Goal: Book appointment/travel/reservation

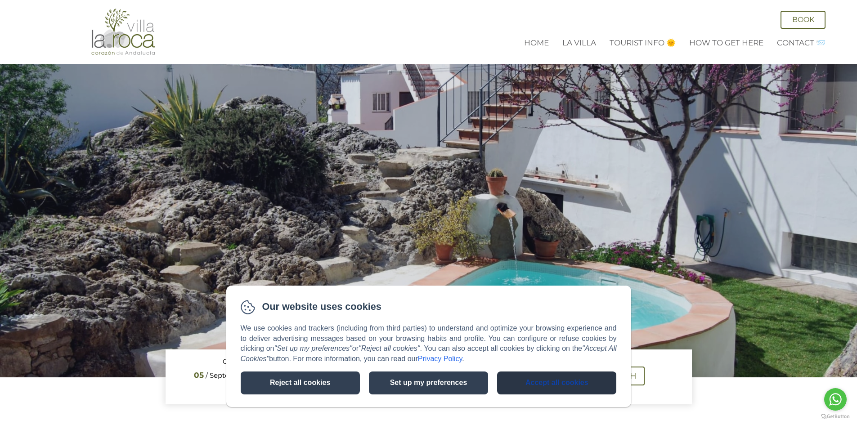
click at [564, 380] on button "Accept all cookies" at bounding box center [556, 383] width 119 height 23
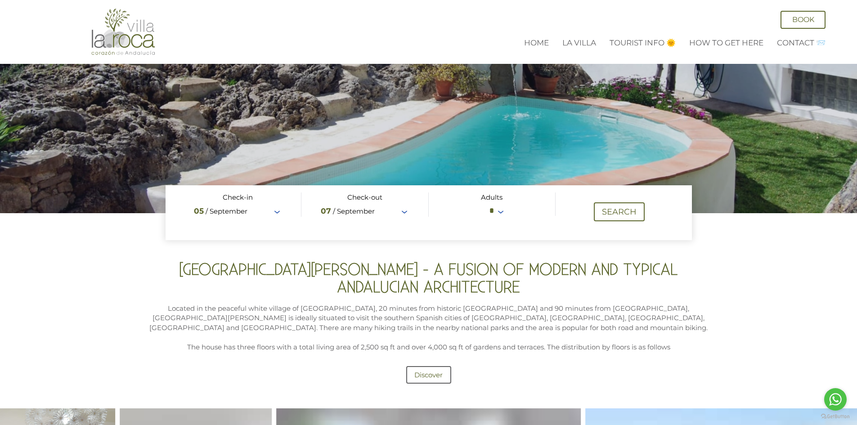
scroll to position [37, 0]
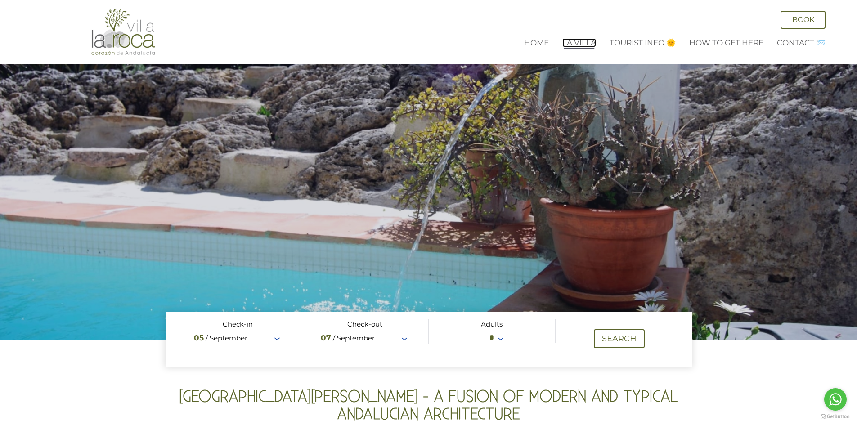
click at [582, 45] on link "La Villa" at bounding box center [579, 42] width 34 height 9
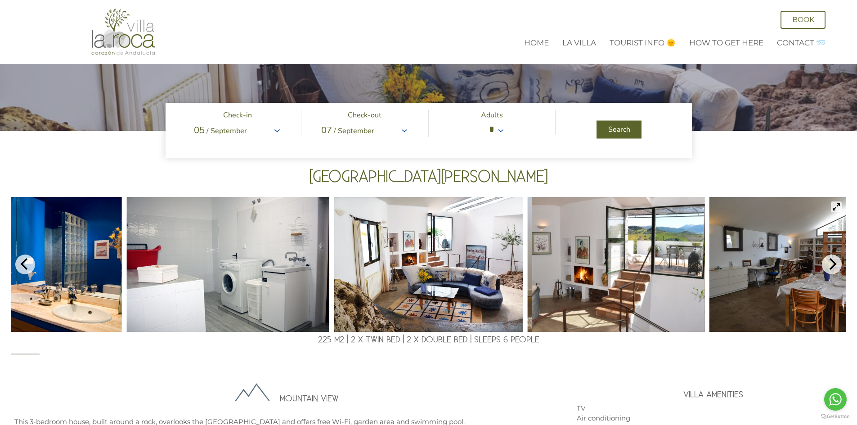
scroll to position [135, 0]
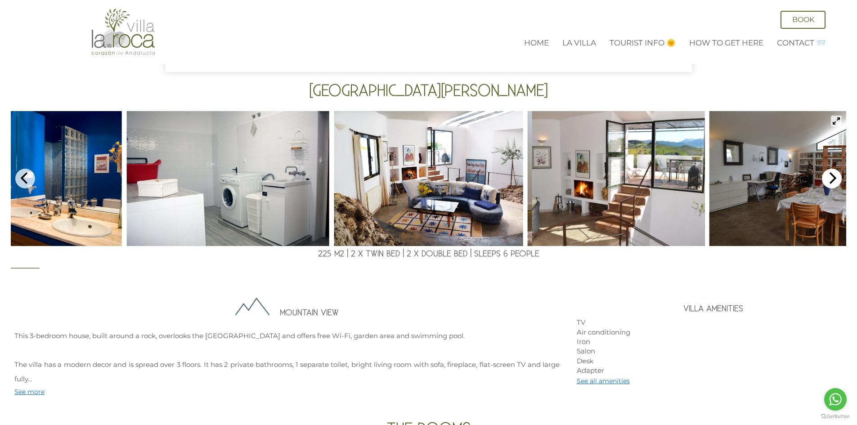
click at [829, 177] on icon "Next" at bounding box center [832, 178] width 12 height 12
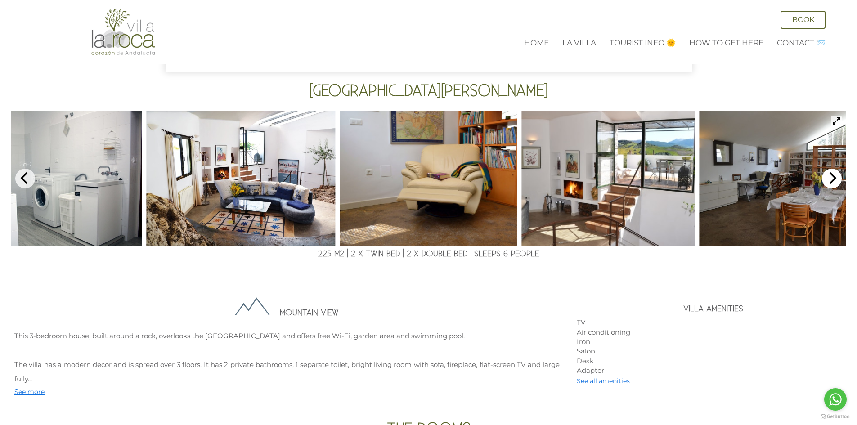
click at [829, 177] on icon "Next" at bounding box center [832, 178] width 12 height 12
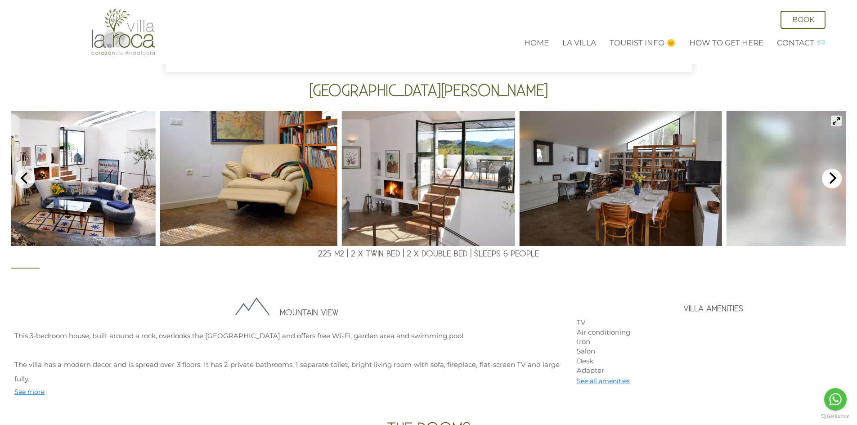
click at [829, 177] on icon "Next" at bounding box center [832, 178] width 12 height 12
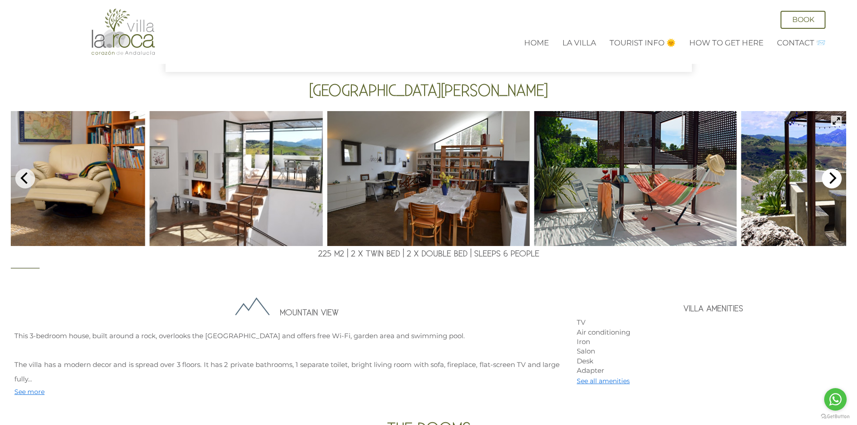
click at [829, 177] on icon "Next" at bounding box center [832, 178] width 12 height 12
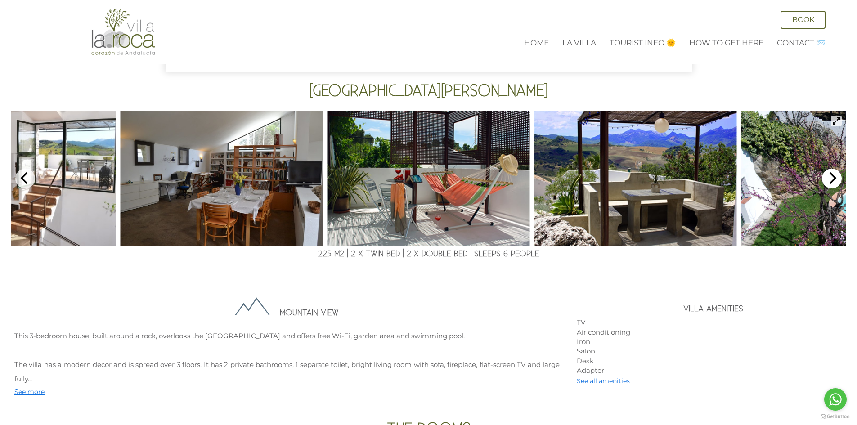
click at [829, 177] on icon "Next" at bounding box center [832, 178] width 12 height 12
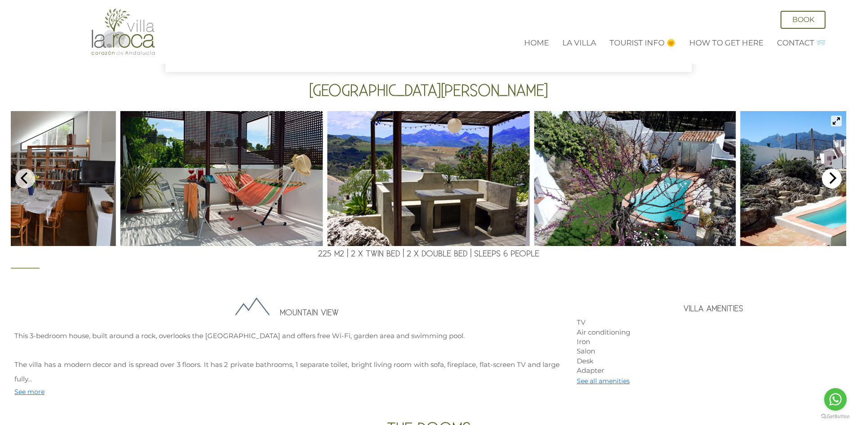
click at [829, 177] on icon "Next" at bounding box center [832, 178] width 12 height 12
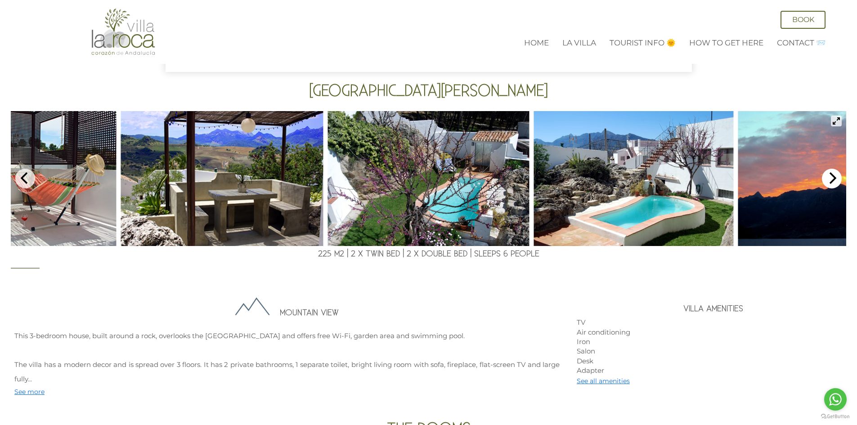
click at [829, 179] on icon "Next" at bounding box center [832, 178] width 12 height 12
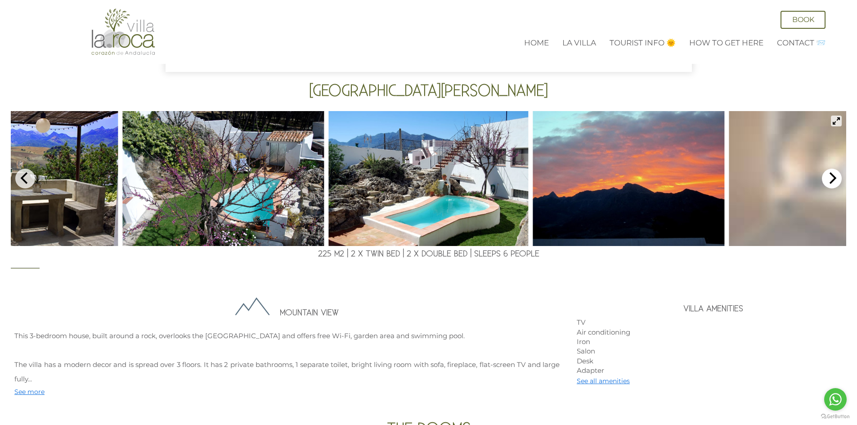
click at [829, 179] on icon "Next" at bounding box center [832, 178] width 12 height 12
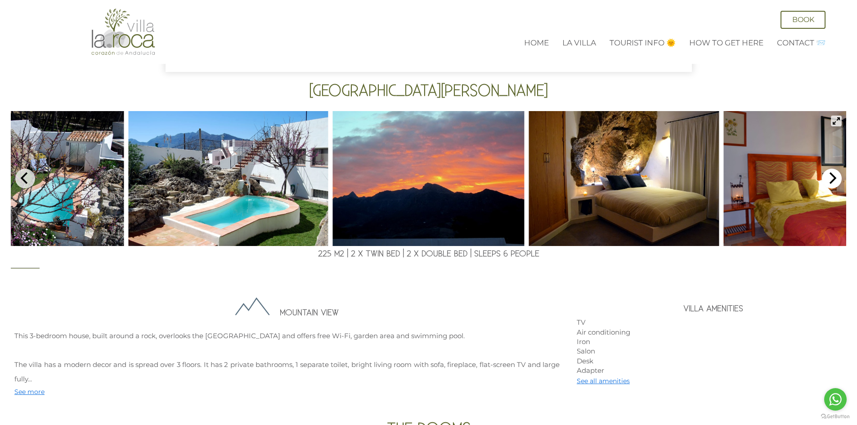
click at [829, 179] on icon "Next" at bounding box center [832, 178] width 12 height 12
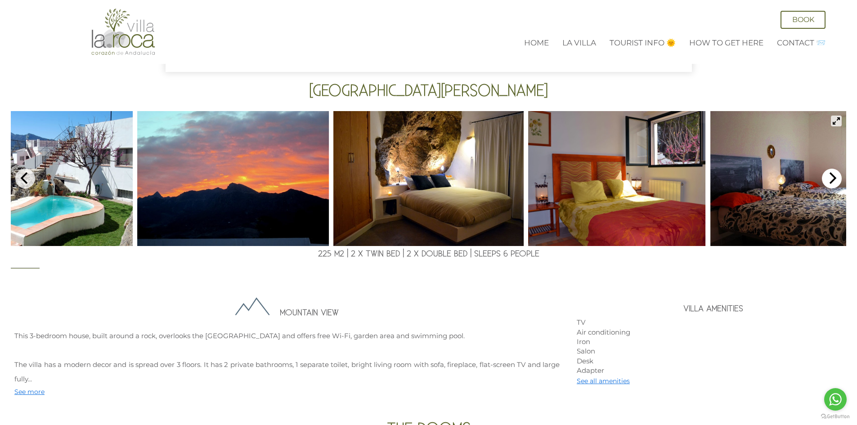
click at [829, 179] on icon "Next" at bounding box center [832, 178] width 12 height 12
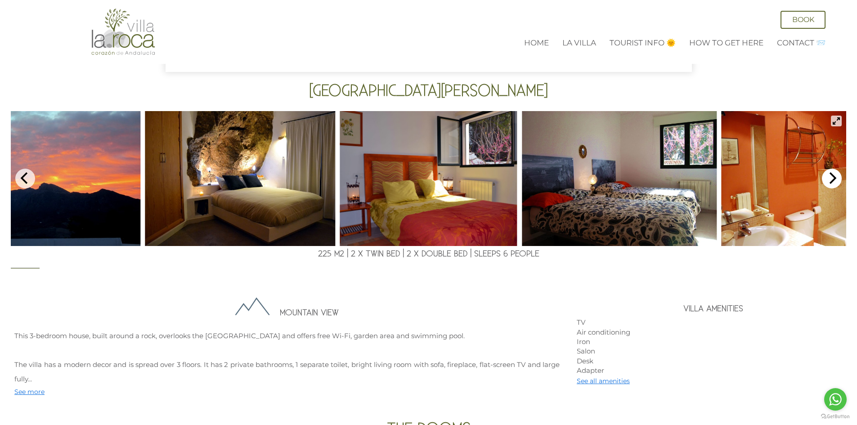
click at [829, 179] on icon "Next" at bounding box center [832, 178] width 12 height 12
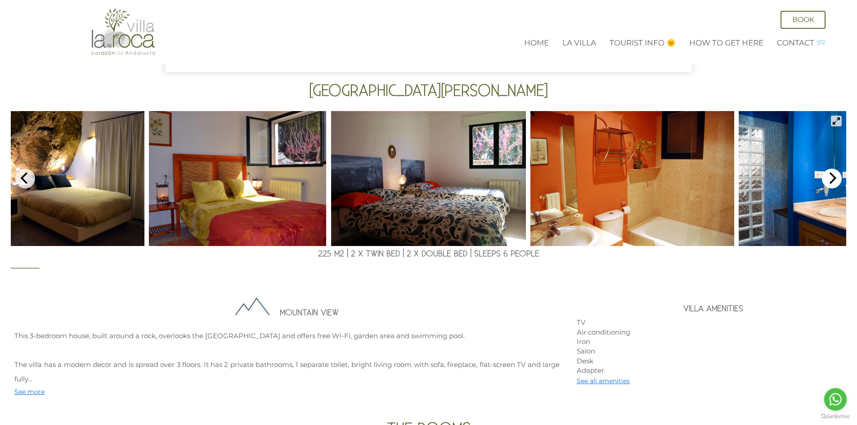
click at [829, 179] on icon "Next" at bounding box center [832, 178] width 12 height 12
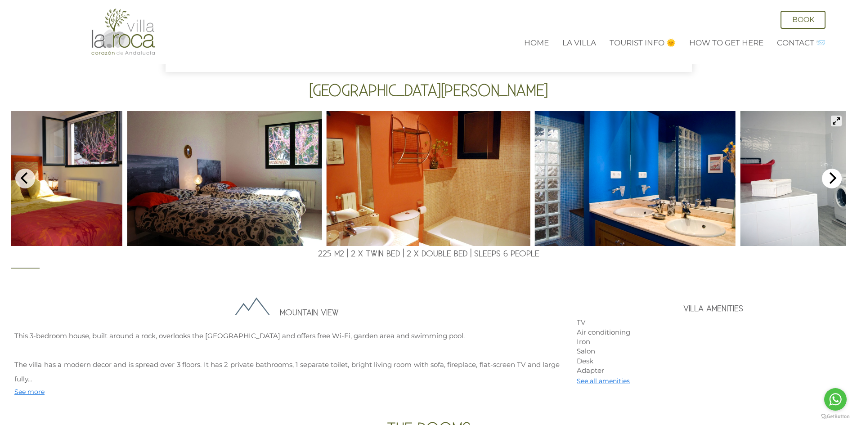
click at [829, 179] on icon "Next" at bounding box center [832, 178] width 12 height 12
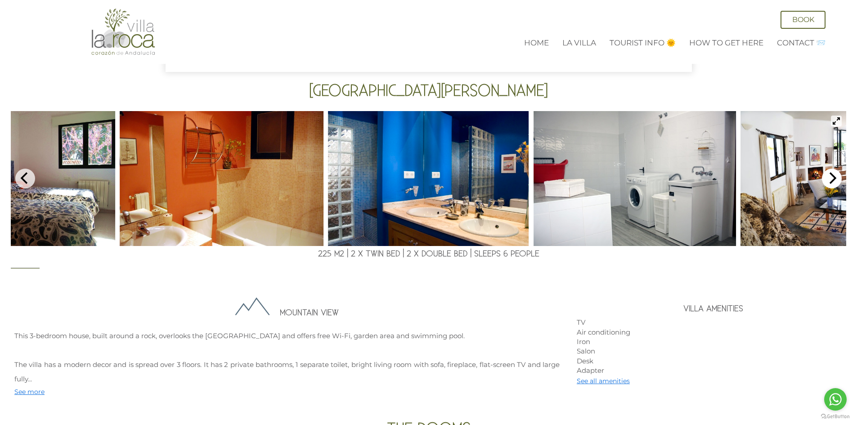
click at [829, 179] on icon "Next" at bounding box center [832, 178] width 12 height 12
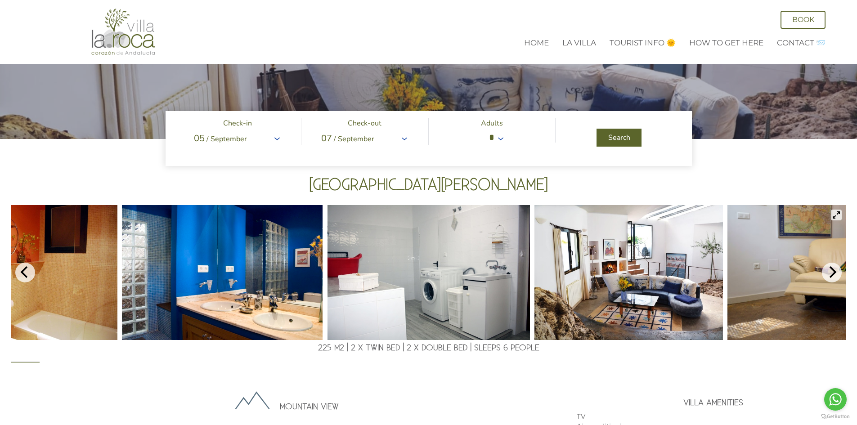
scroll to position [0, 0]
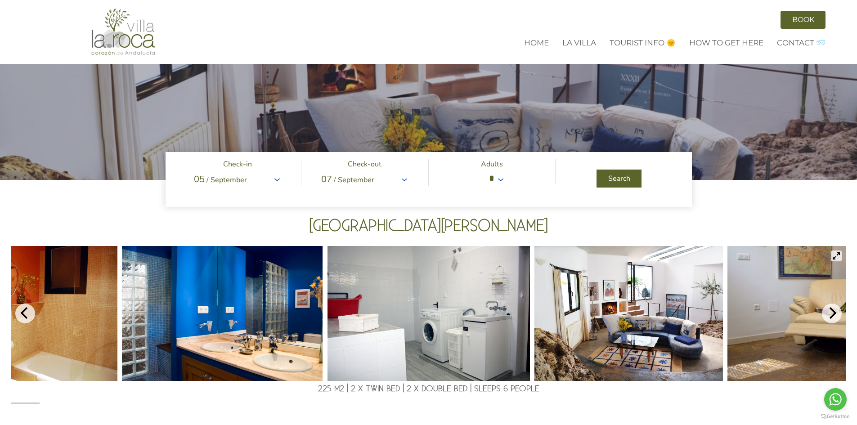
click at [806, 20] on link "Book" at bounding box center [802, 20] width 45 height 18
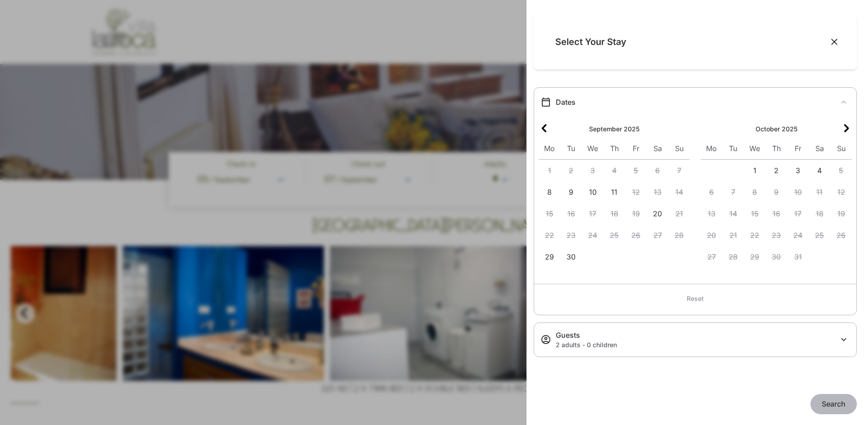
click at [844, 338] on icon "Expand section" at bounding box center [843, 339] width 11 height 11
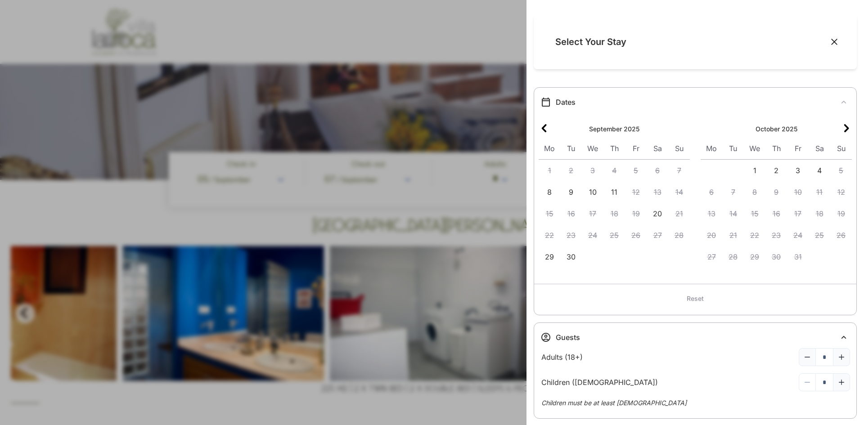
click at [841, 337] on icon "Collapse section" at bounding box center [843, 337] width 5 height 3
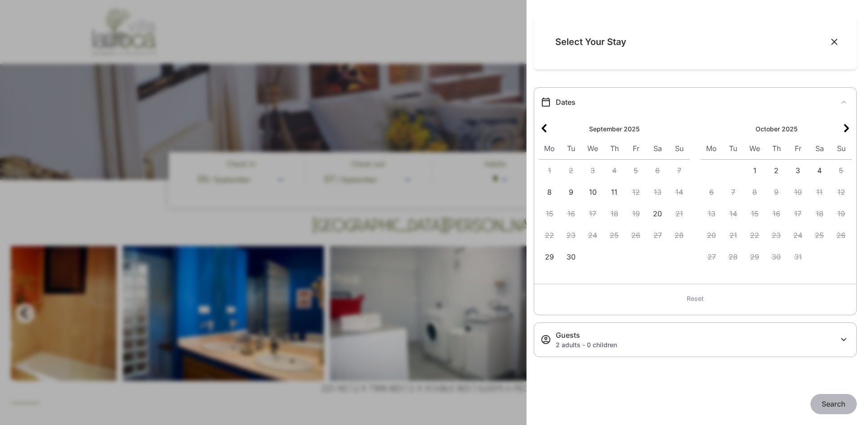
click at [834, 38] on icon "Close" at bounding box center [834, 41] width 9 height 9
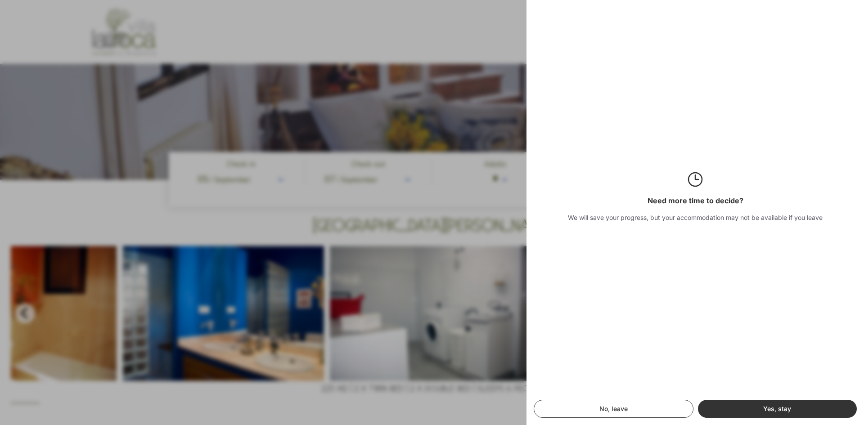
click at [622, 412] on button "No, leave" at bounding box center [614, 409] width 160 height 18
